Goal: Task Accomplishment & Management: Complete application form

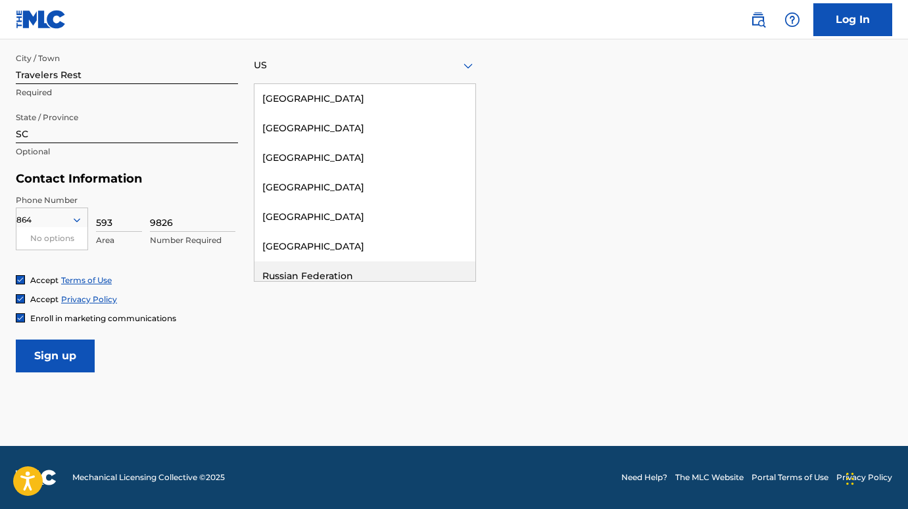
scroll to position [519, 0]
click at [64, 357] on input "Sign up" at bounding box center [55, 356] width 79 height 33
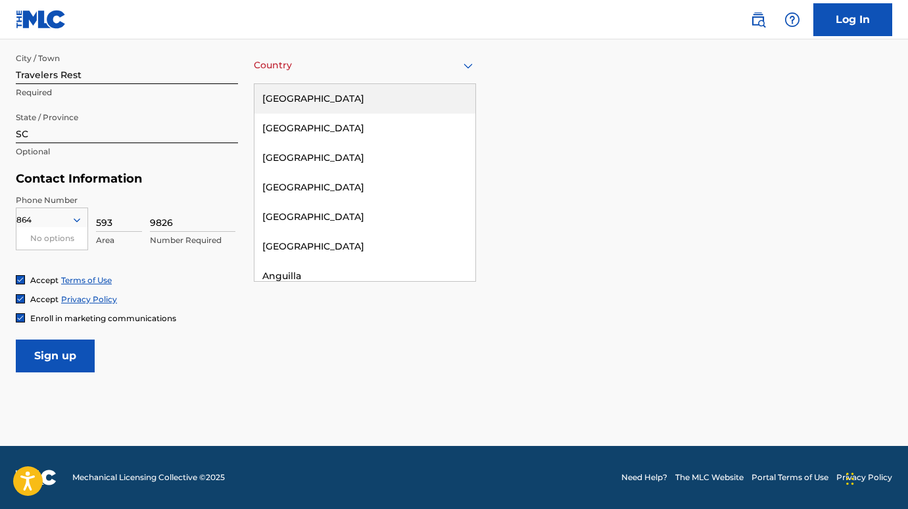
click at [469, 68] on icon at bounding box center [467, 65] width 9 height 5
click at [329, 99] on div "[GEOGRAPHIC_DATA]" at bounding box center [364, 99] width 221 height 30
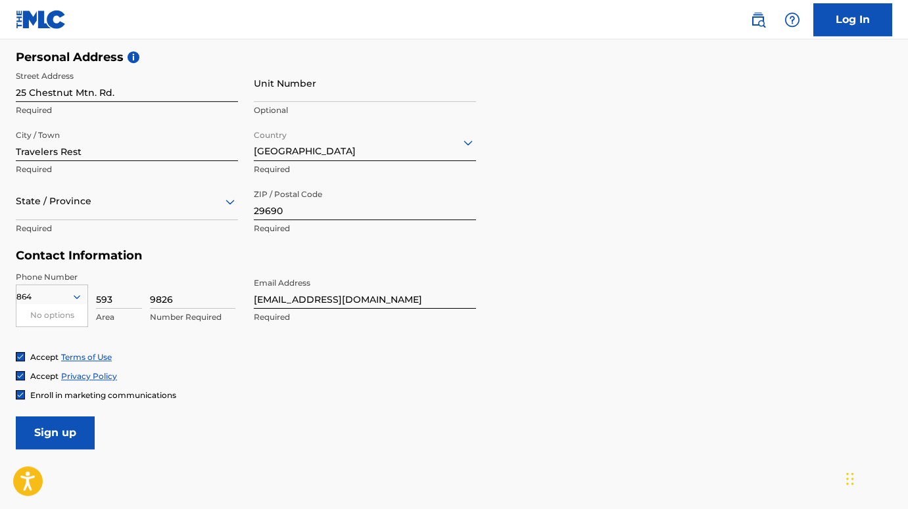
scroll to position [434, 0]
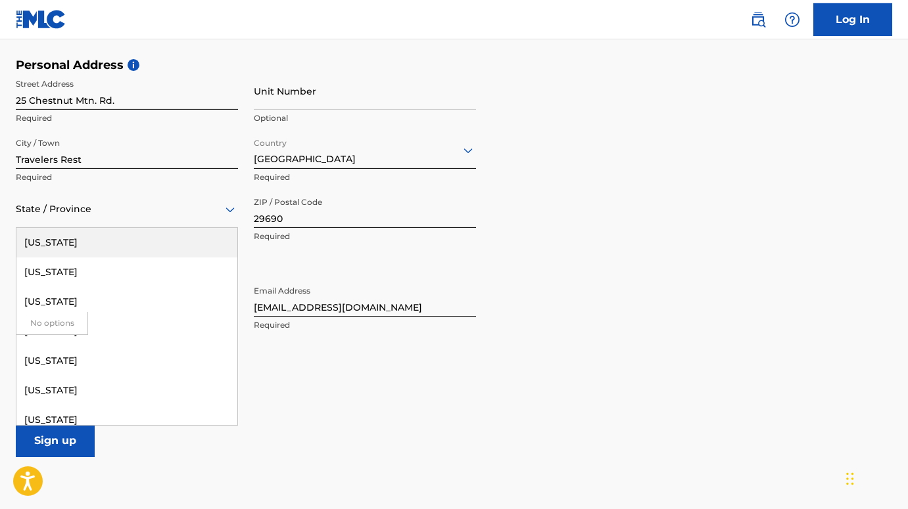
click at [225, 210] on icon at bounding box center [230, 210] width 16 height 16
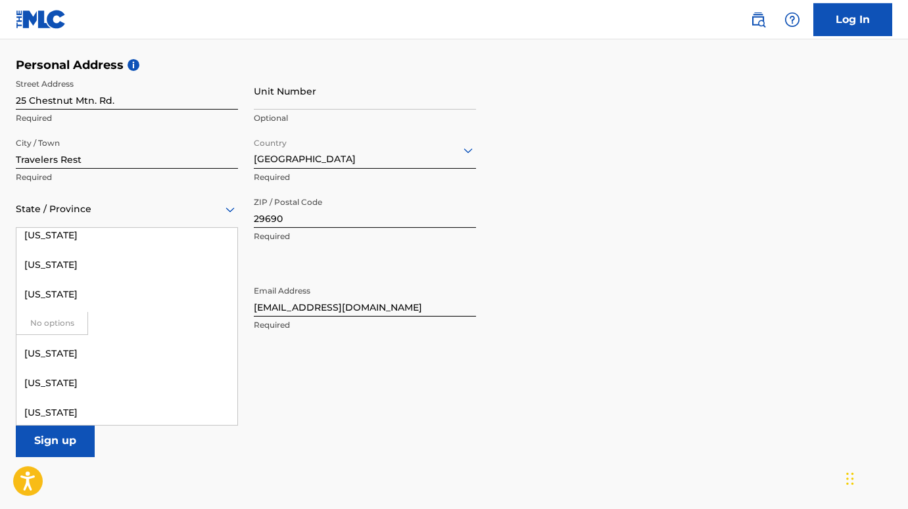
scroll to position [1224, 0]
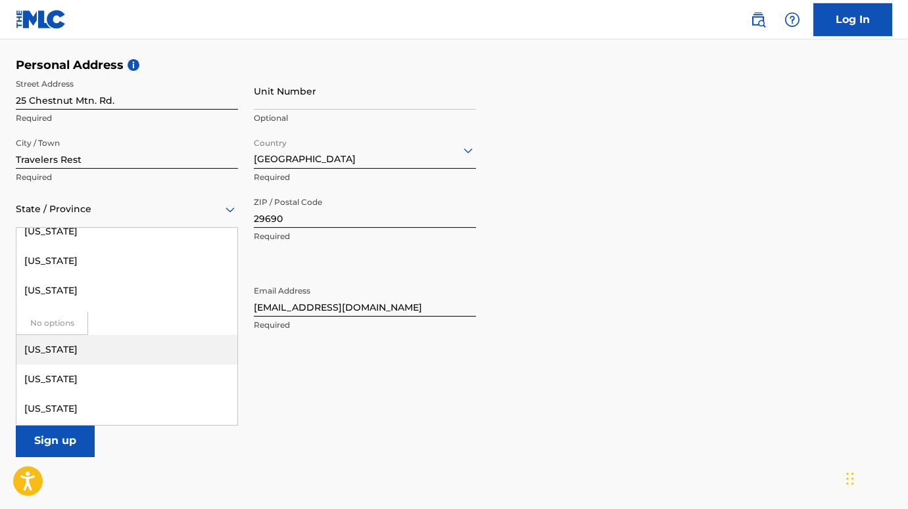
click at [61, 348] on div "[US_STATE]" at bounding box center [126, 350] width 221 height 30
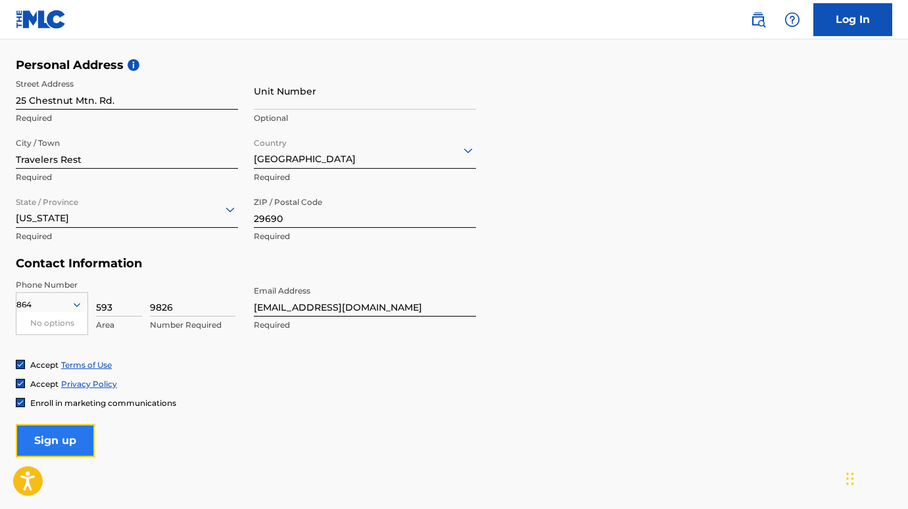
click at [72, 442] on input "Sign up" at bounding box center [55, 441] width 79 height 33
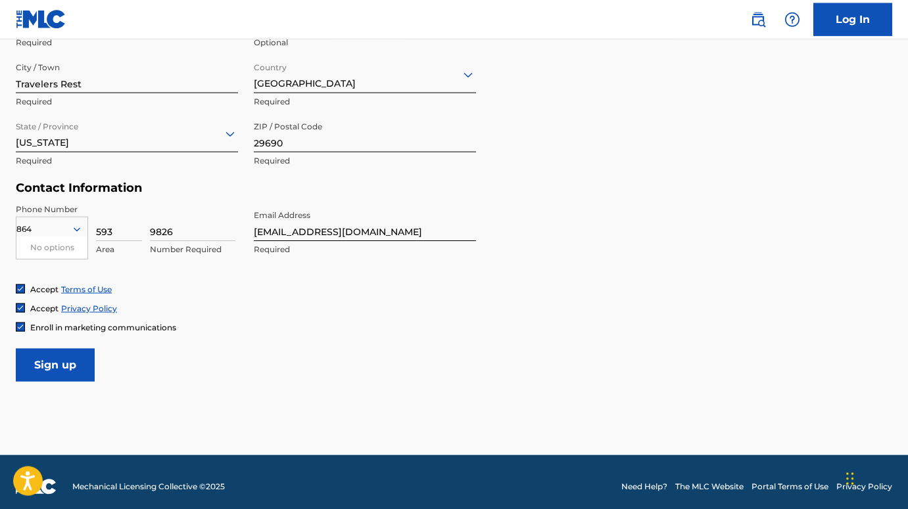
scroll to position [519, 0]
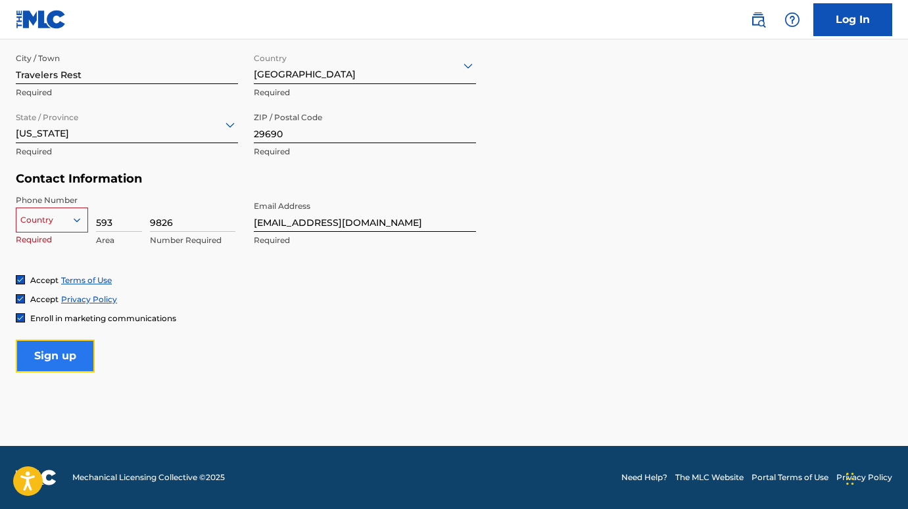
click at [63, 354] on input "Sign up" at bounding box center [55, 356] width 79 height 33
click at [75, 219] on icon at bounding box center [77, 220] width 7 height 4
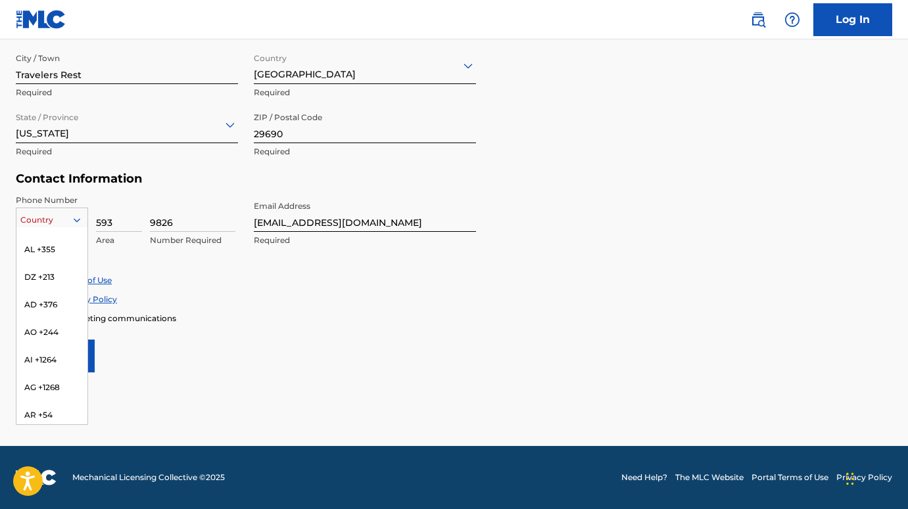
scroll to position [0, 0]
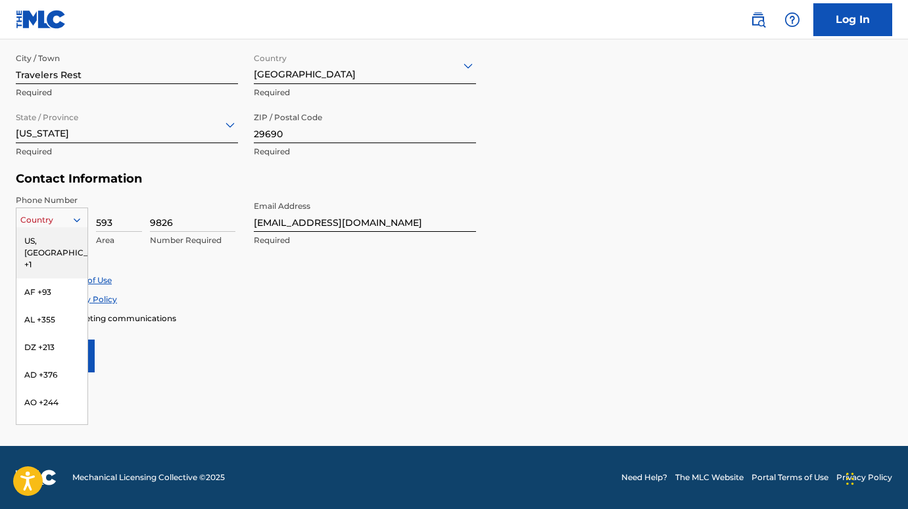
click at [29, 242] on div "US, [GEOGRAPHIC_DATA] +1" at bounding box center [51, 252] width 71 height 51
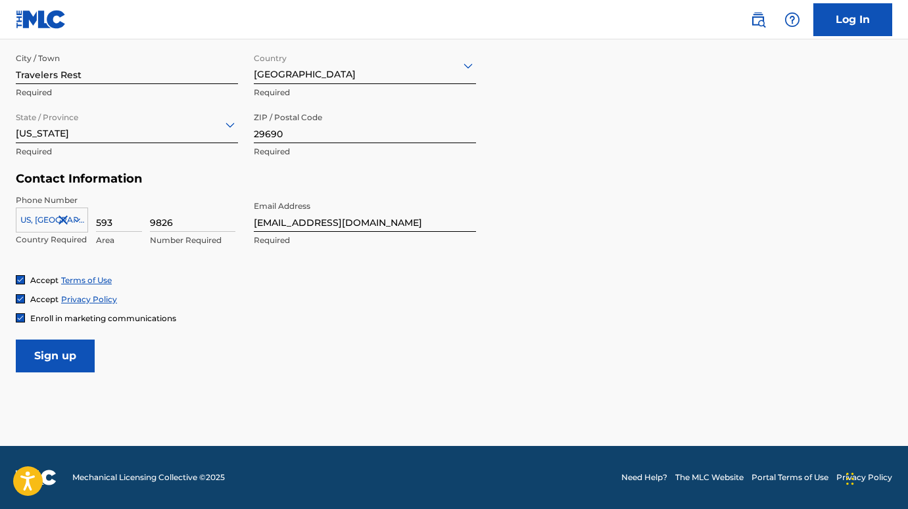
click at [73, 220] on icon at bounding box center [77, 220] width 12 height 12
click at [77, 219] on icon at bounding box center [77, 220] width 12 height 12
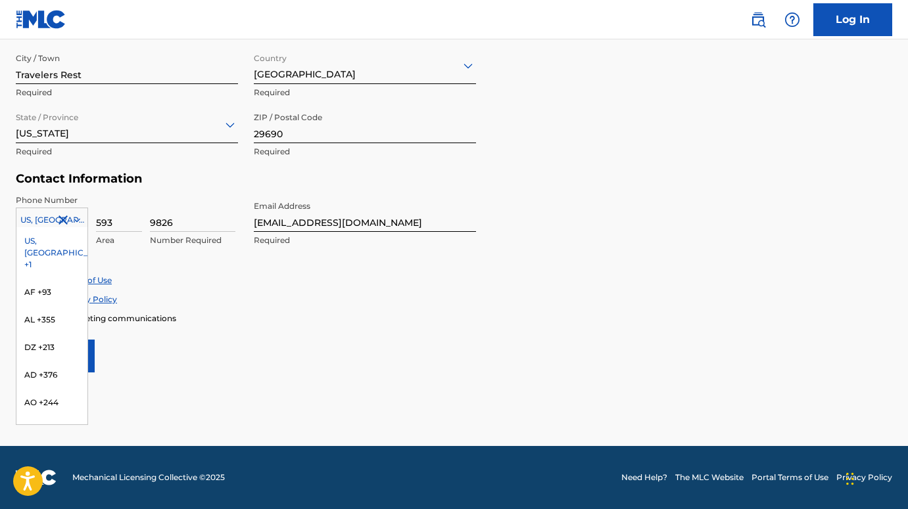
click at [77, 220] on icon at bounding box center [77, 220] width 12 height 12
click at [27, 242] on div "US, [GEOGRAPHIC_DATA] +1" at bounding box center [51, 252] width 71 height 51
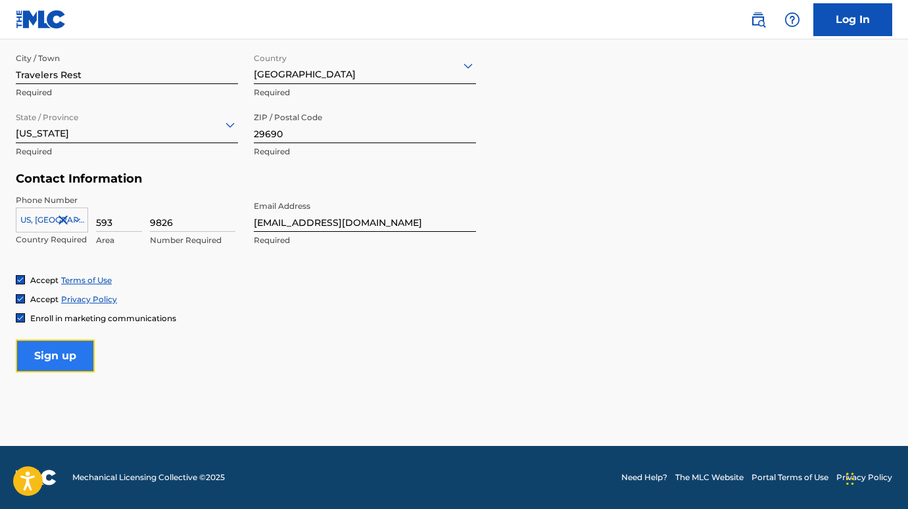
click at [59, 359] on input "Sign up" at bounding box center [55, 356] width 79 height 33
drag, startPoint x: 176, startPoint y: 221, endPoint x: 147, endPoint y: 221, distance: 28.9
click at [150, 221] on input "9826" at bounding box center [192, 213] width 85 height 37
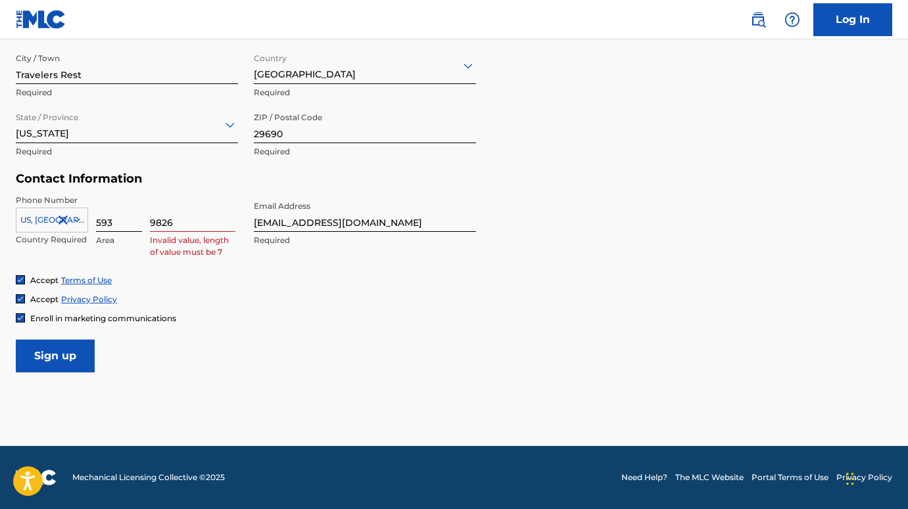
drag, startPoint x: 112, startPoint y: 223, endPoint x: 96, endPoint y: 224, distance: 16.5
click at [96, 224] on input "593" at bounding box center [119, 213] width 46 height 37
type input "864"
click at [150, 222] on input "9826" at bounding box center [192, 213] width 85 height 37
click at [200, 222] on input "5939826" at bounding box center [192, 213] width 85 height 37
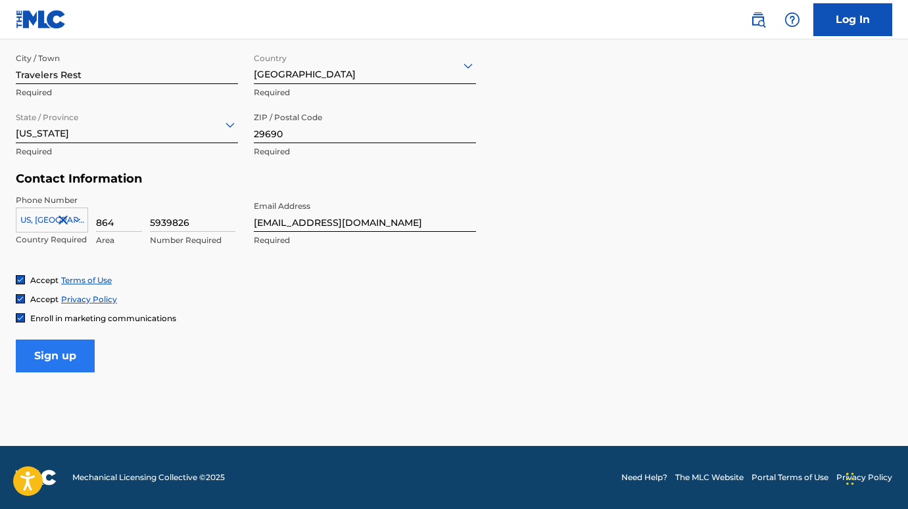
type input "5939826"
click at [65, 358] on input "Sign up" at bounding box center [55, 356] width 79 height 33
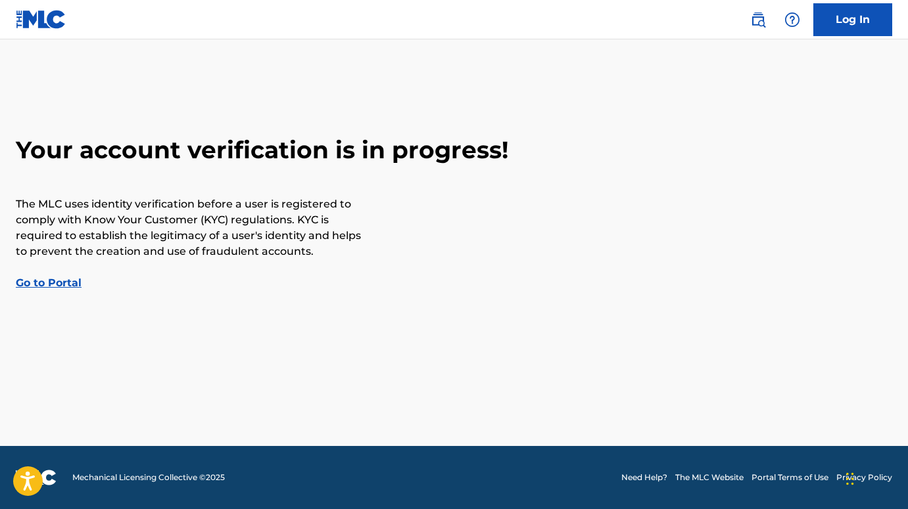
click at [53, 285] on link "Go to Portal" at bounding box center [49, 283] width 66 height 12
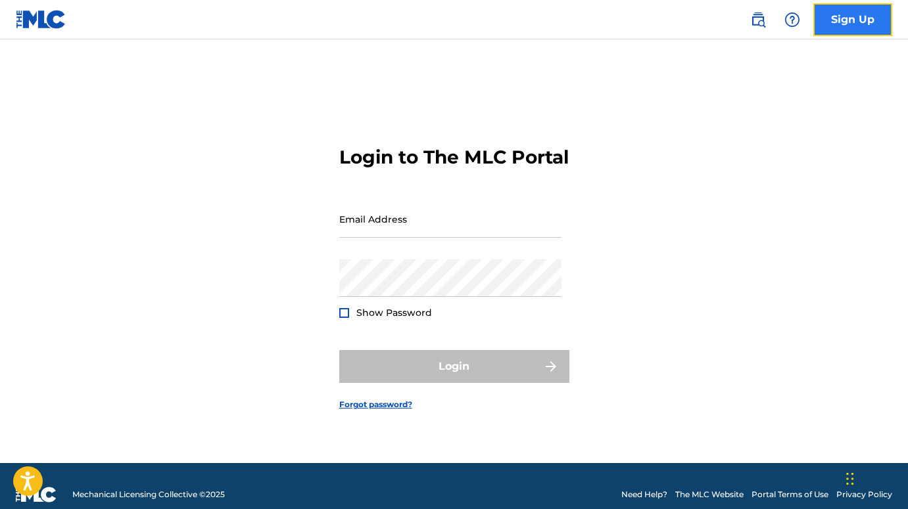
click at [858, 24] on link "Sign Up" at bounding box center [852, 19] width 79 height 33
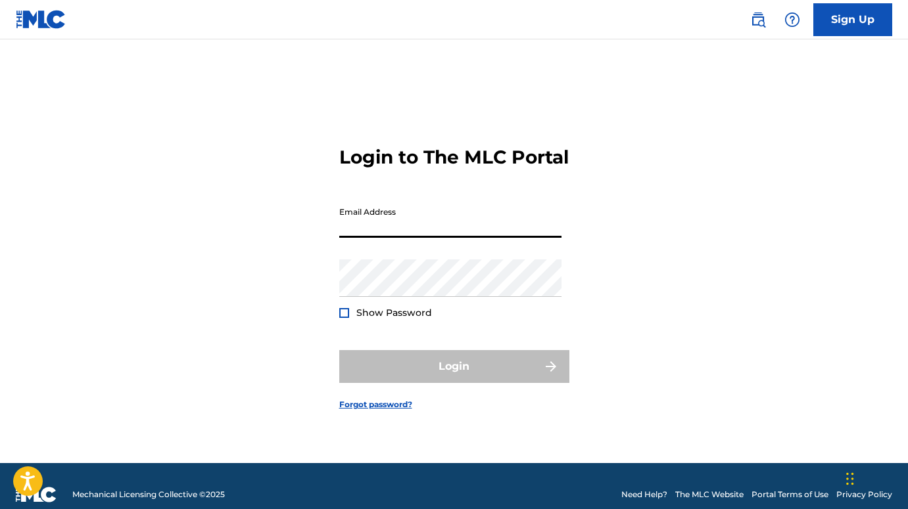
click at [362, 234] on input "Email Address" at bounding box center [450, 218] width 222 height 37
type input "[EMAIL_ADDRESS][DOMAIN_NAME]"
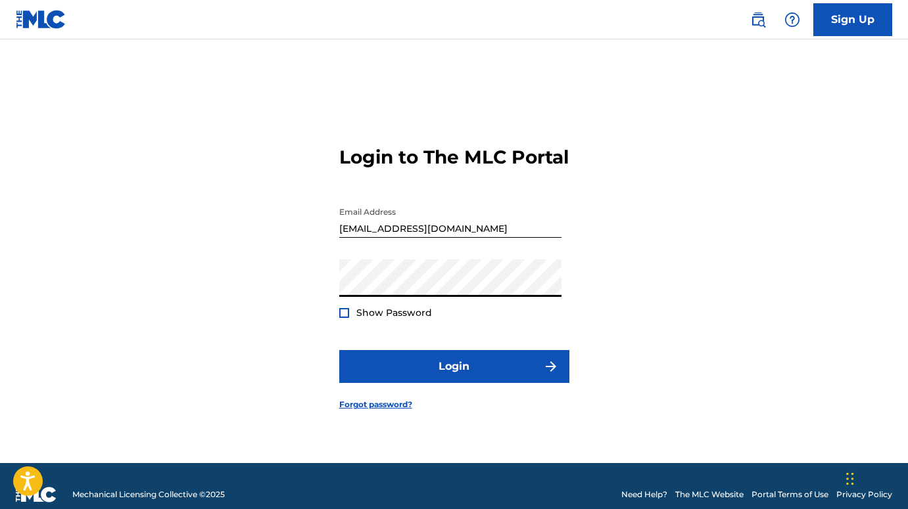
click at [345, 318] on div at bounding box center [344, 313] width 10 height 10
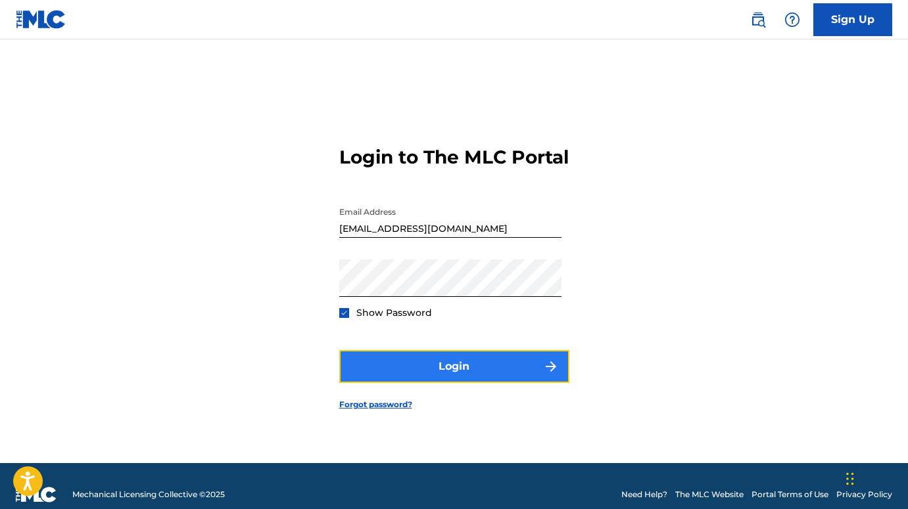
click at [454, 378] on button "Login" at bounding box center [454, 366] width 230 height 33
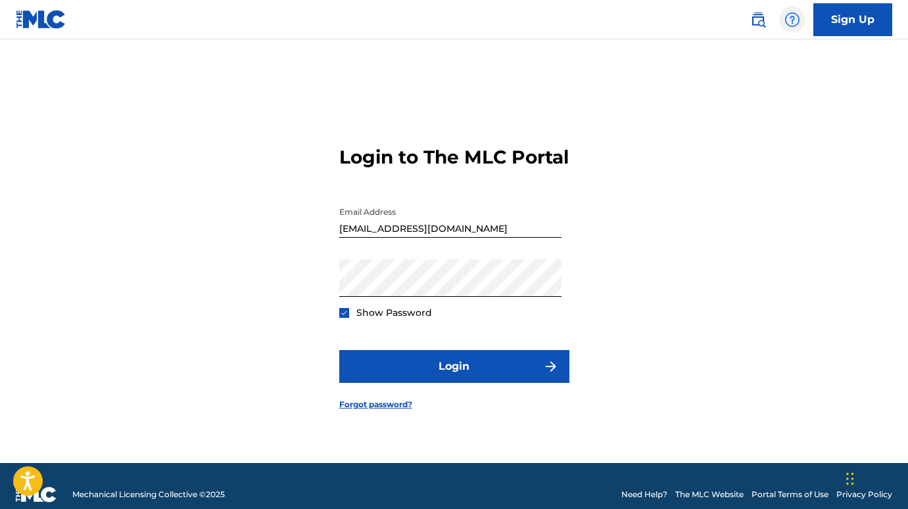
click at [790, 19] on img at bounding box center [792, 20] width 16 height 16
click at [772, 57] on link "Contact us" at bounding box center [792, 55] width 112 height 32
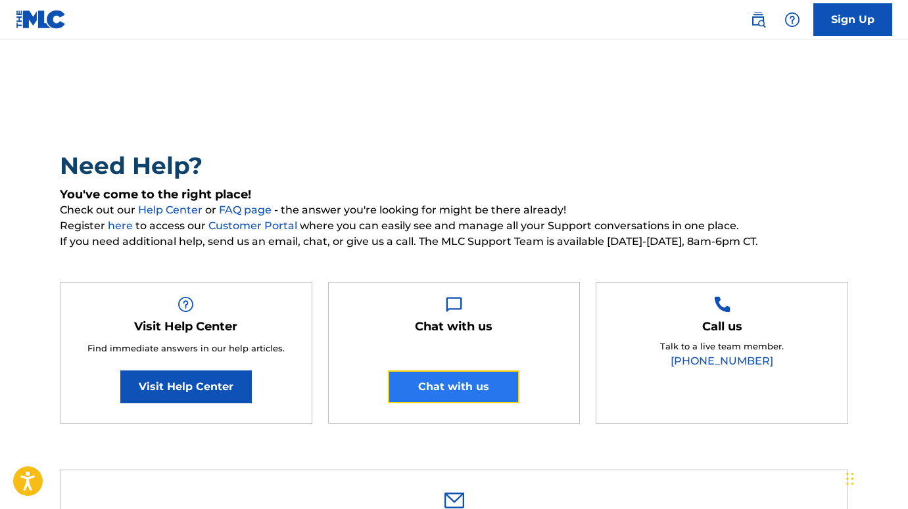
click at [472, 390] on button "Chat with us" at bounding box center [453, 387] width 131 height 33
click at [789, 18] on img at bounding box center [792, 20] width 16 height 16
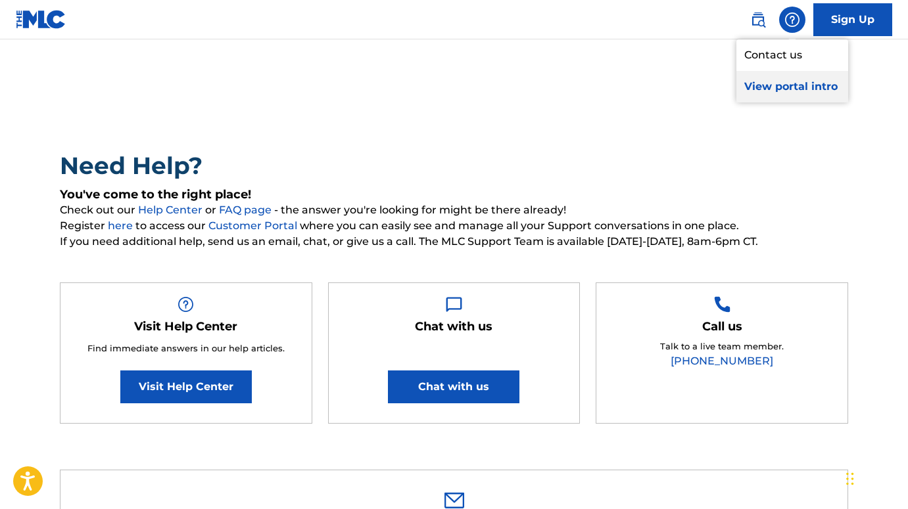
click at [764, 87] on p "View portal intro" at bounding box center [792, 87] width 112 height 32
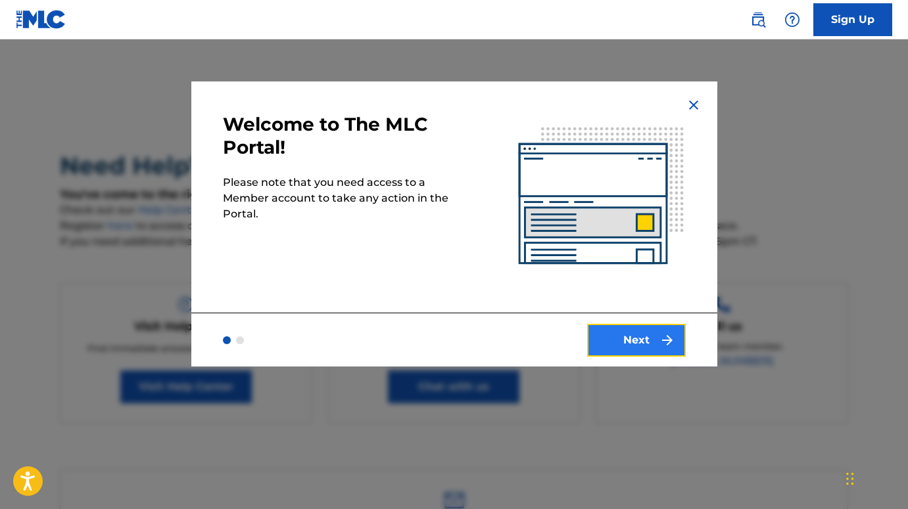
click at [643, 341] on button "Next" at bounding box center [636, 340] width 99 height 33
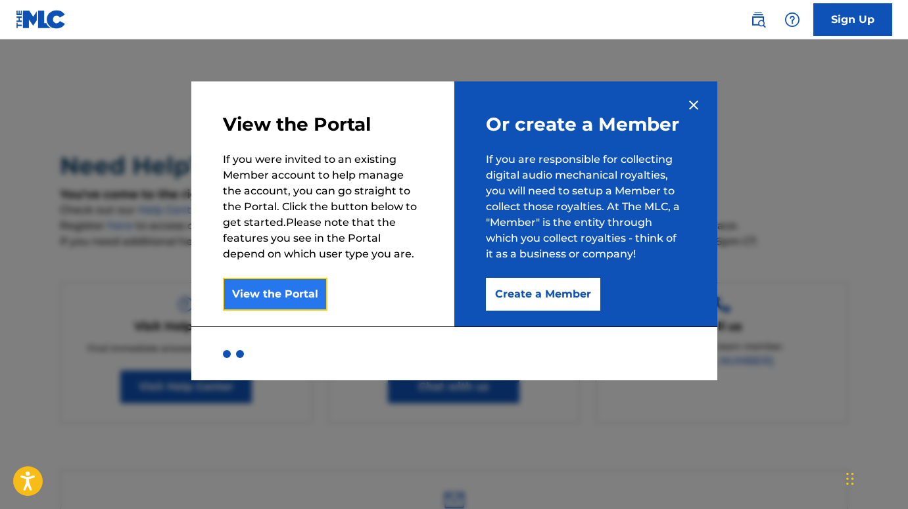
click at [289, 291] on button "View the Portal" at bounding box center [275, 294] width 105 height 33
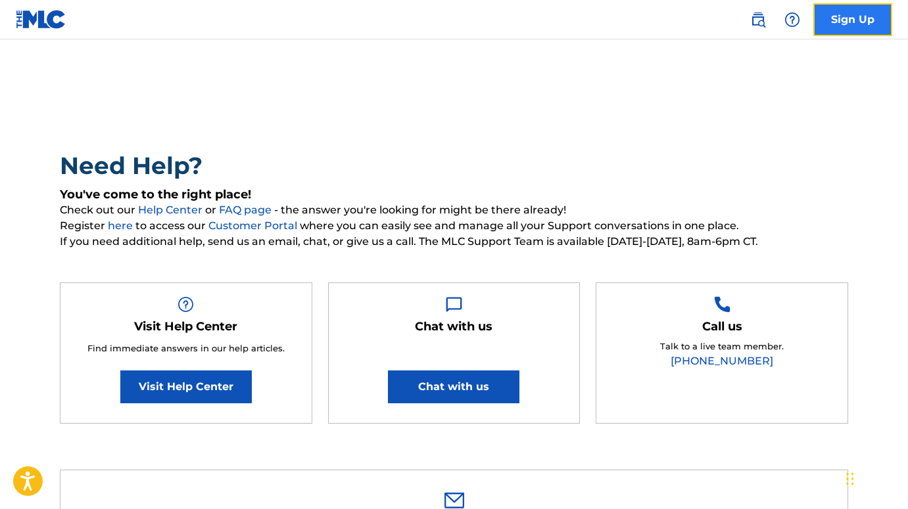
click at [849, 18] on link "Sign Up" at bounding box center [852, 19] width 79 height 33
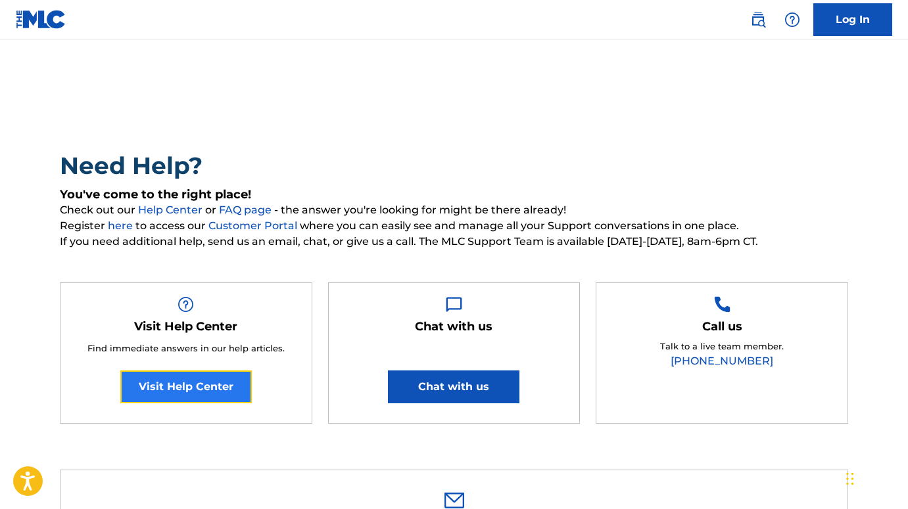
click at [185, 389] on link "Visit Help Center" at bounding box center [185, 387] width 131 height 33
